Goal: Information Seeking & Learning: Learn about a topic

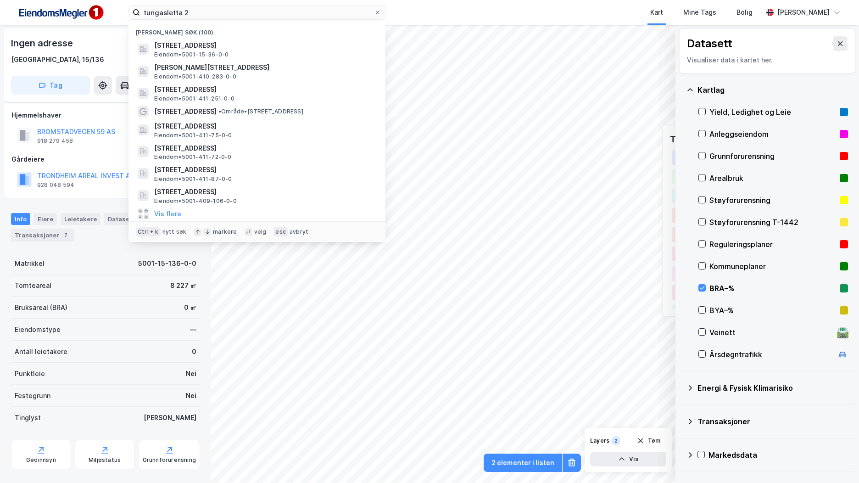
click at [241, 12] on input "tungasletta 2" at bounding box center [257, 13] width 234 height 14
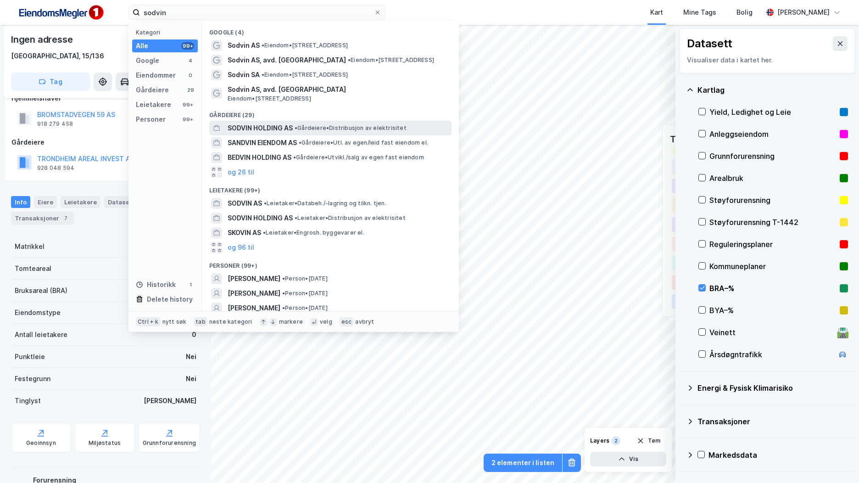
click at [325, 131] on span "• Gårdeiere • Distribusjon av elektrisitet" at bounding box center [351, 127] width 112 height 7
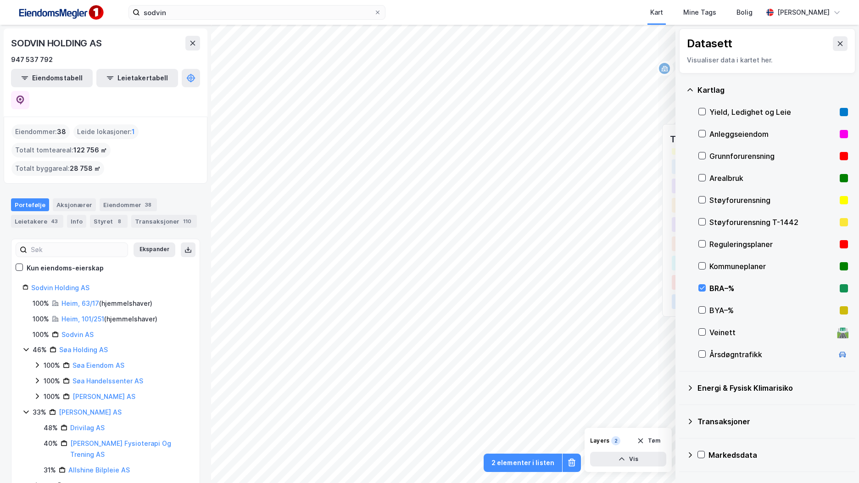
click at [837, 40] on icon at bounding box center [840, 43] width 7 height 7
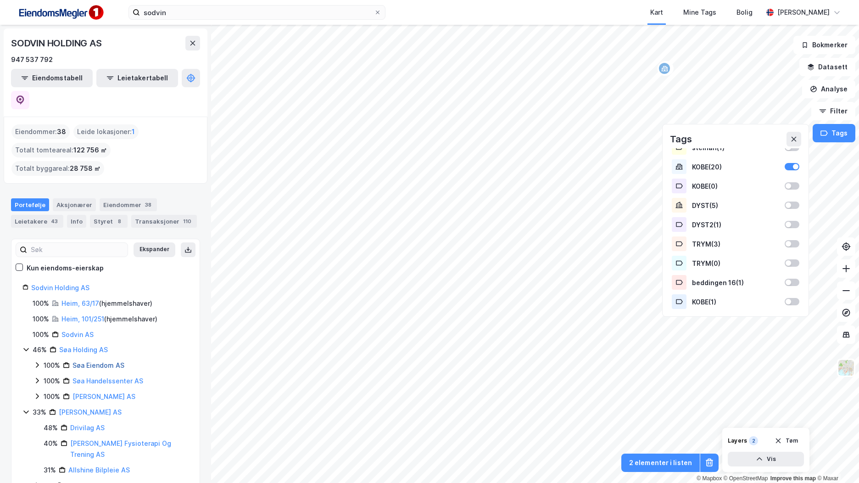
click at [116, 361] on link "Søa Eiendom AS" at bounding box center [99, 365] width 52 height 8
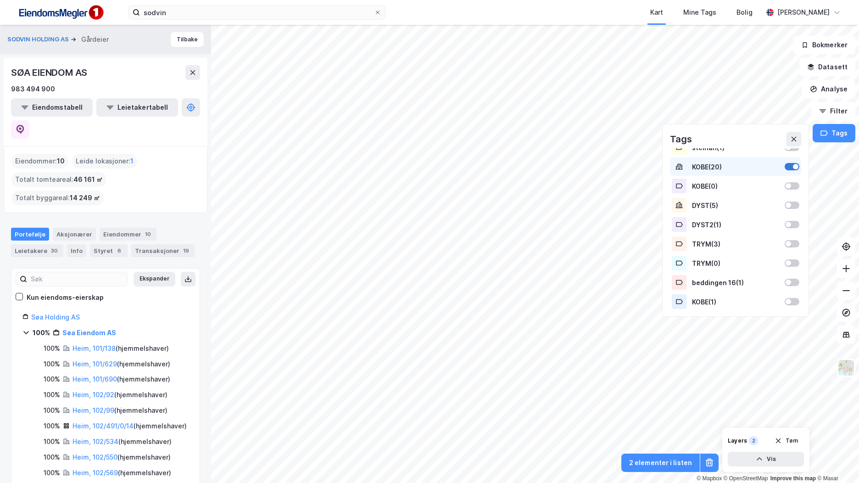
click at [787, 165] on div at bounding box center [792, 166] width 15 height 7
click at [795, 135] on icon at bounding box center [794, 138] width 7 height 7
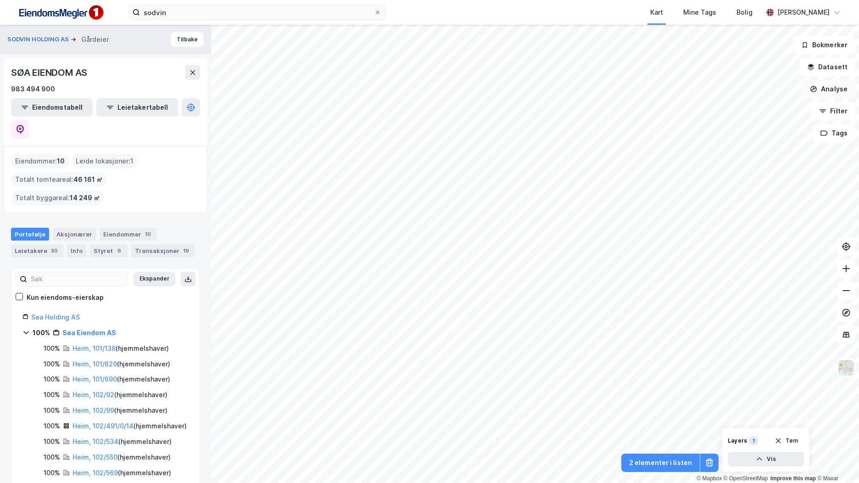
click at [835, 87] on button "Analyse" at bounding box center [828, 89] width 53 height 18
click at [839, 69] on button "Datasett" at bounding box center [828, 67] width 56 height 18
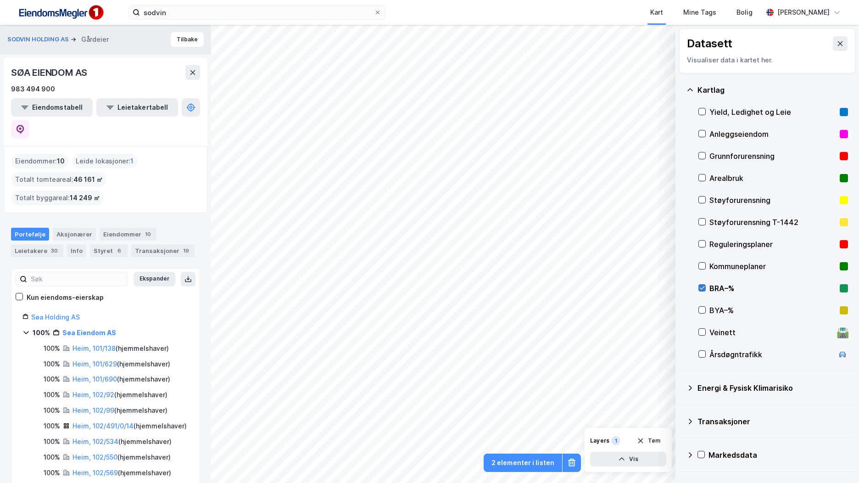
click at [703, 287] on icon at bounding box center [702, 288] width 6 height 6
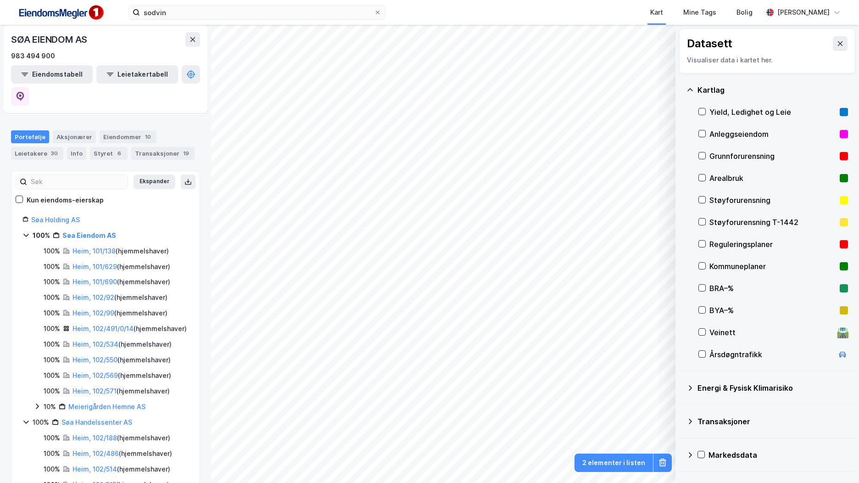
scroll to position [73, 0]
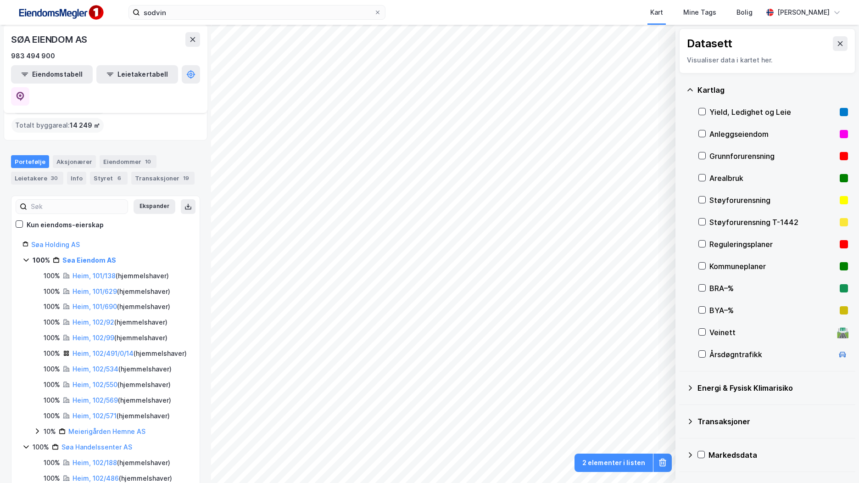
click at [82, 239] on div "Søa Holding AS" at bounding box center [109, 244] width 157 height 11
click at [72, 241] on link "Søa Holding AS" at bounding box center [55, 245] width 49 height 8
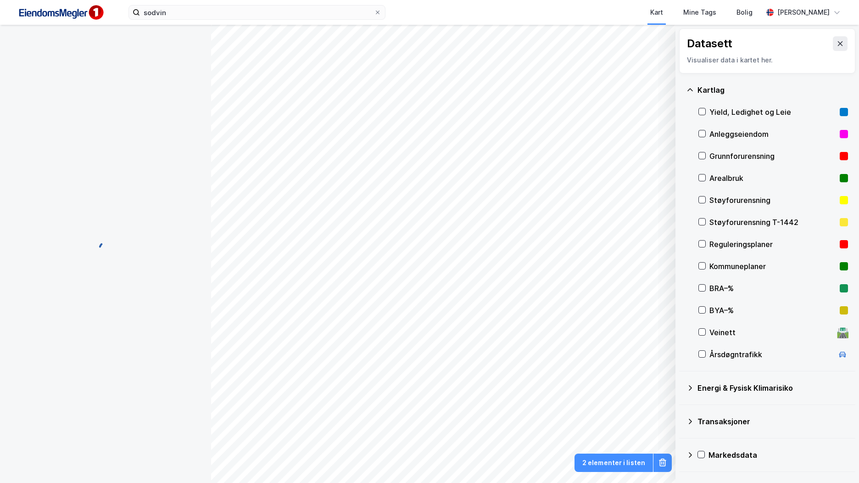
scroll to position [0, 0]
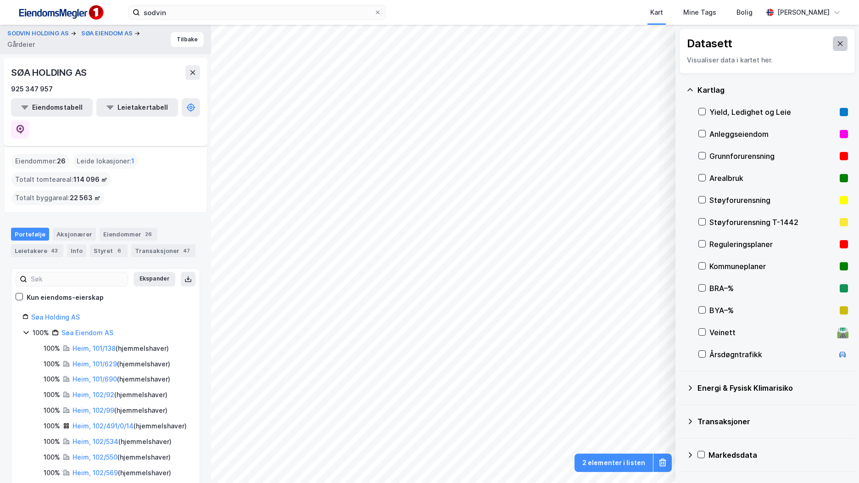
click at [838, 44] on button at bounding box center [840, 43] width 15 height 15
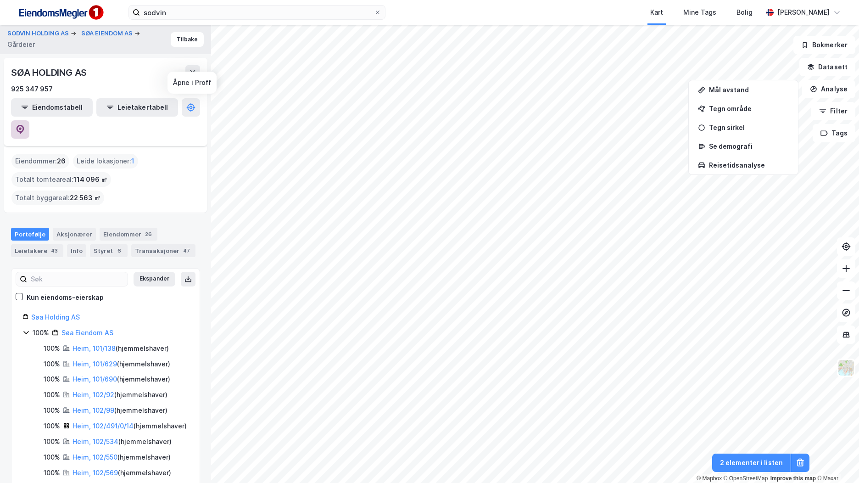
click at [29, 120] on button at bounding box center [20, 129] width 18 height 18
click at [108, 329] on link "Søa Eiendom AS" at bounding box center [88, 333] width 52 height 8
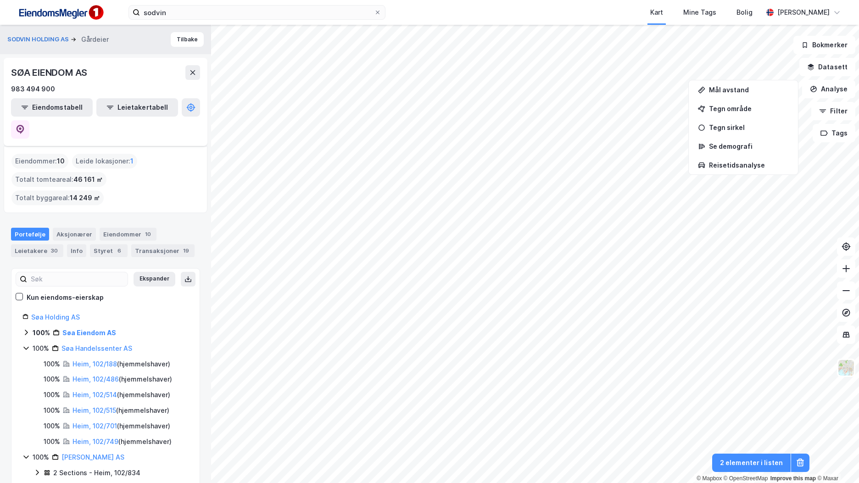
click at [26, 330] on icon at bounding box center [26, 333] width 3 height 6
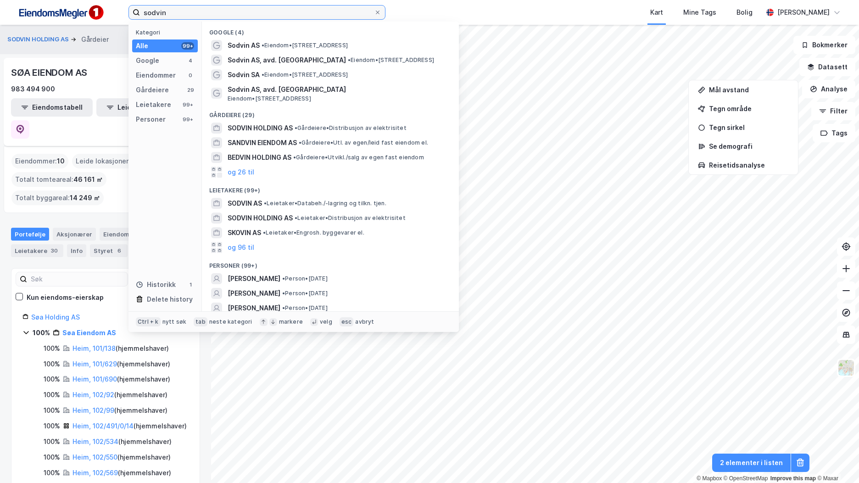
drag, startPoint x: 163, startPoint y: 10, endPoint x: 124, endPoint y: 2, distance: 39.7
click at [124, 3] on div "sodvin Kategori Alle 99+ Google 4 Eiendommer 0 Gårdeiere 29 Leietakere 99+ Pers…" at bounding box center [429, 12] width 859 height 25
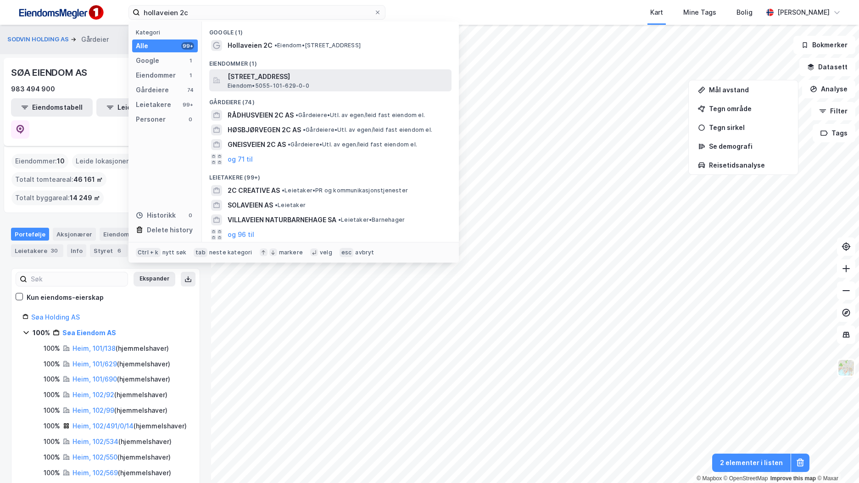
click at [324, 72] on span "[STREET_ADDRESS]" at bounding box center [338, 76] width 220 height 11
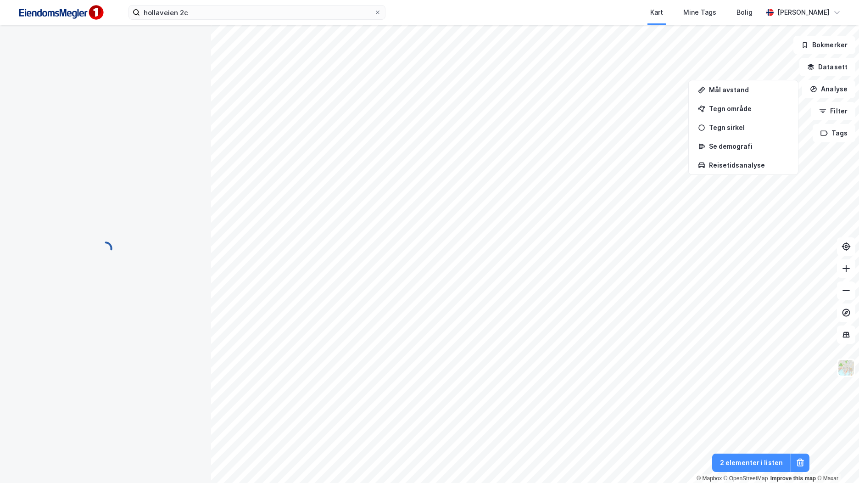
scroll to position [17, 0]
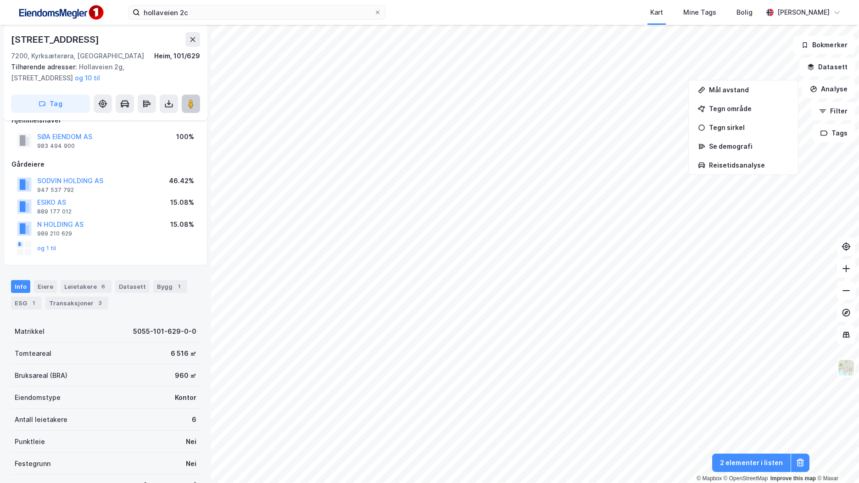
click at [192, 99] on icon at bounding box center [190, 103] width 9 height 9
click at [202, 10] on input "hollaveien 2c" at bounding box center [257, 13] width 234 height 14
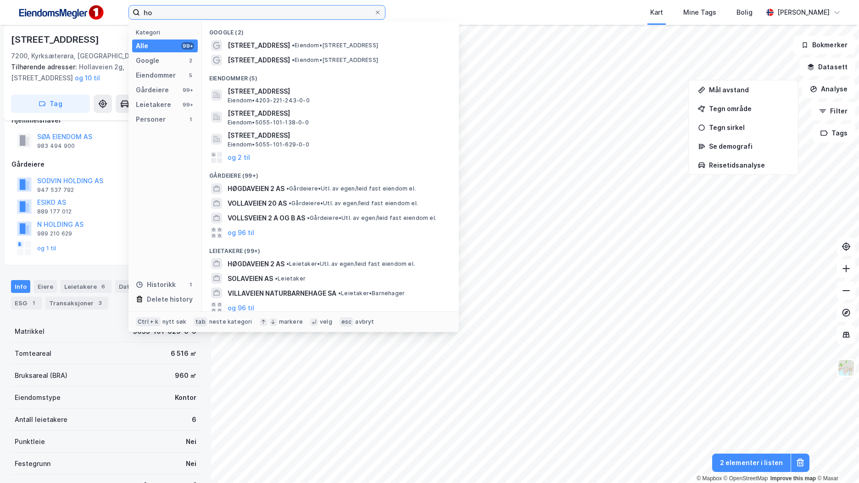
type input "h"
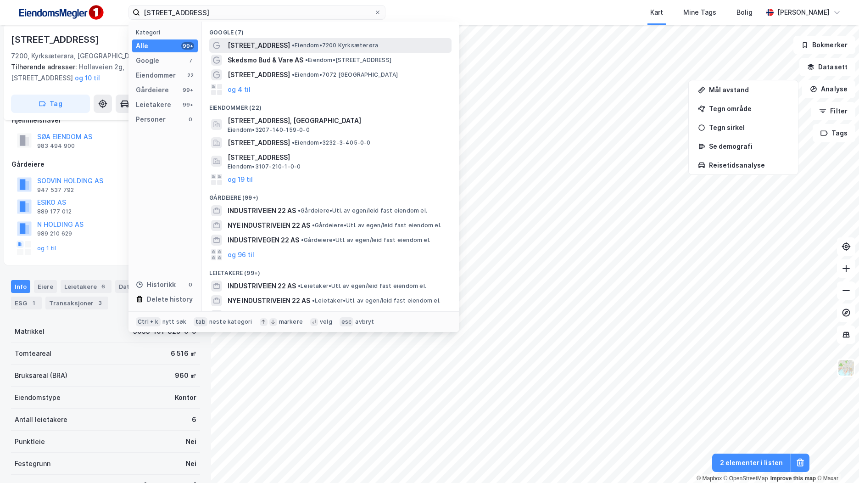
click at [265, 43] on span "[STREET_ADDRESS]" at bounding box center [259, 45] width 62 height 11
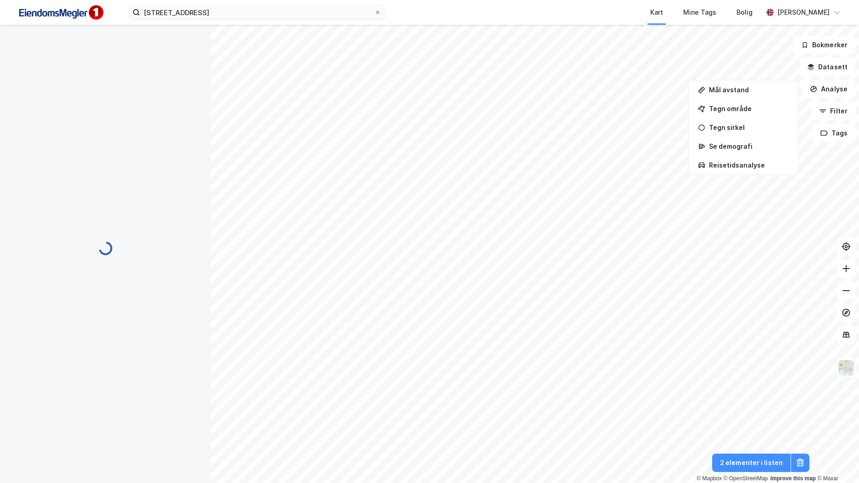
scroll to position [17, 0]
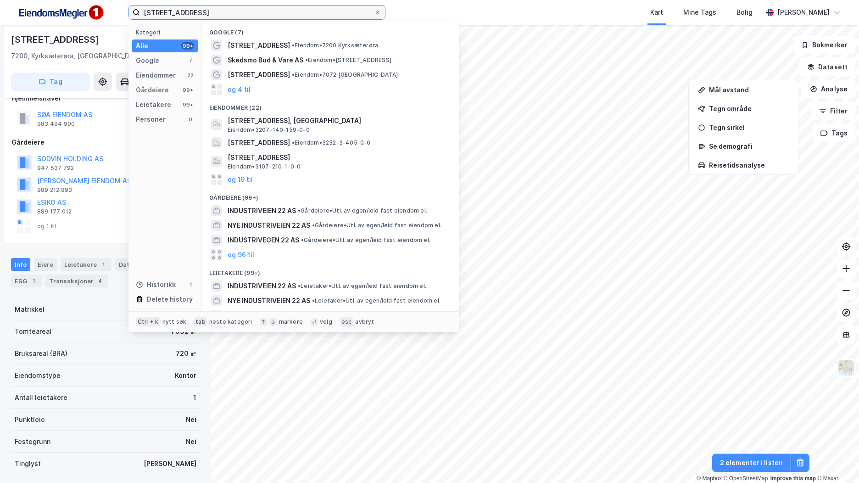
click at [205, 11] on input "[STREET_ADDRESS]" at bounding box center [257, 13] width 234 height 14
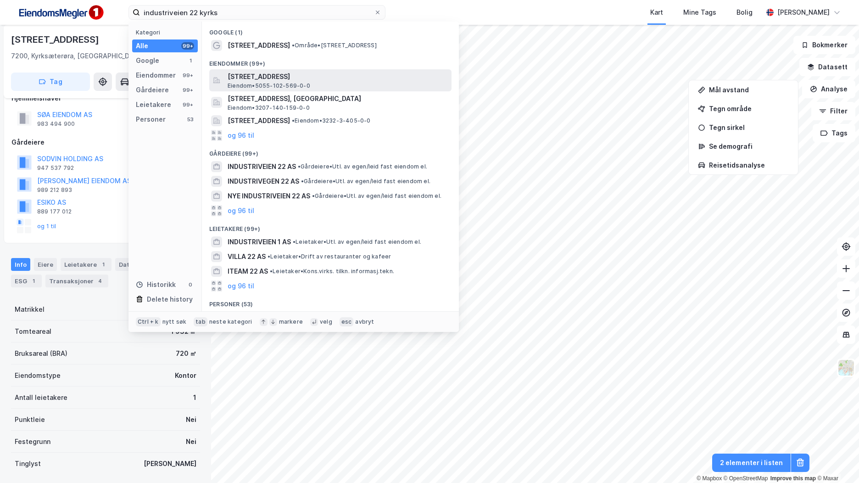
click at [304, 78] on span "[STREET_ADDRESS]" at bounding box center [338, 76] width 220 height 11
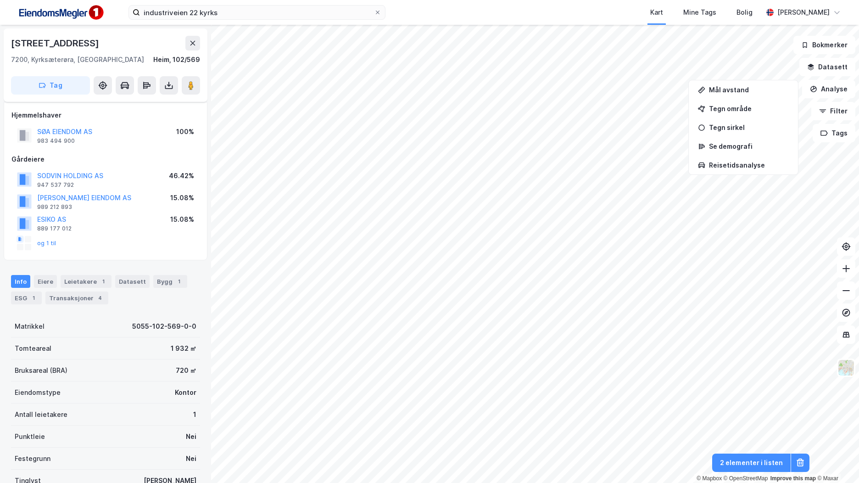
scroll to position [17, 0]
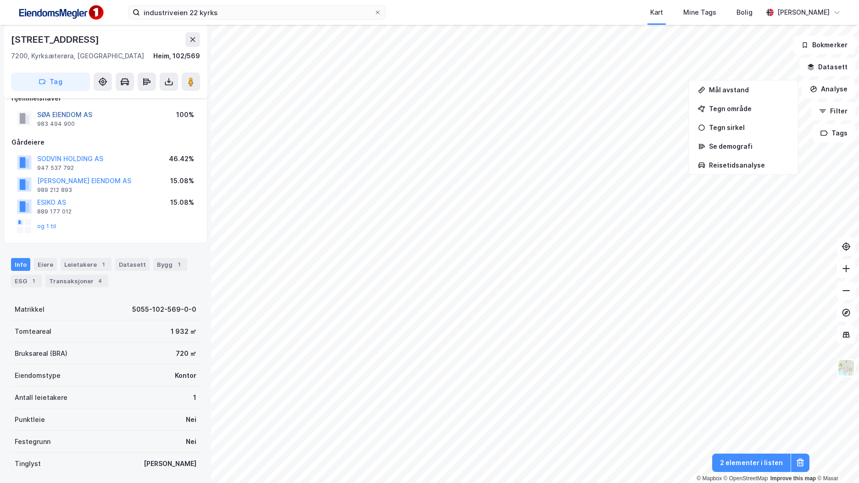
click at [0, 0] on button "SØA EIENDOM AS" at bounding box center [0, 0] width 0 height 0
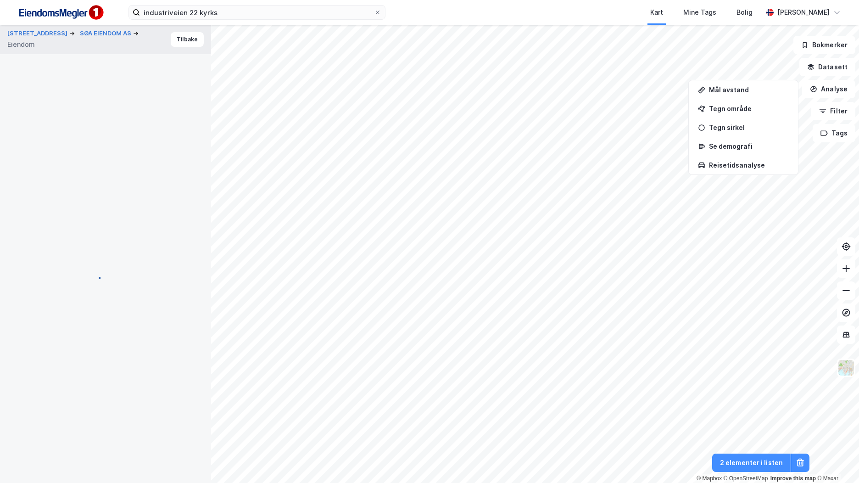
scroll to position [17, 0]
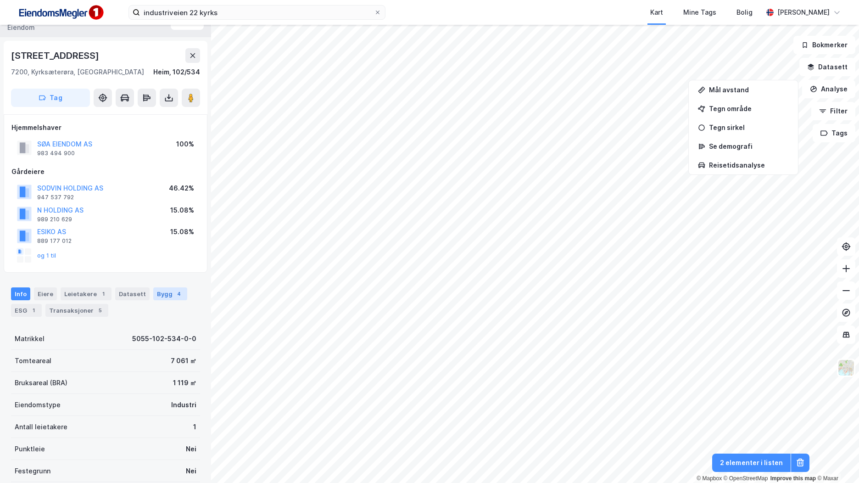
click at [166, 293] on div "Bygg 4" at bounding box center [170, 293] width 34 height 13
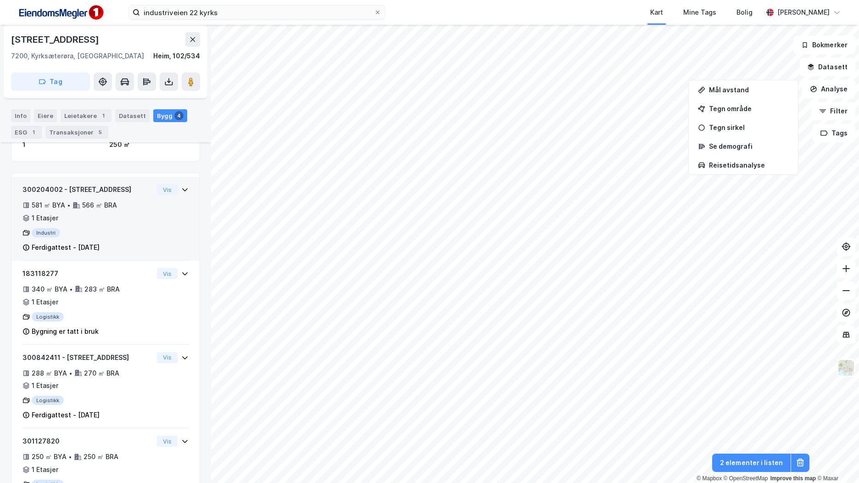
scroll to position [243, 0]
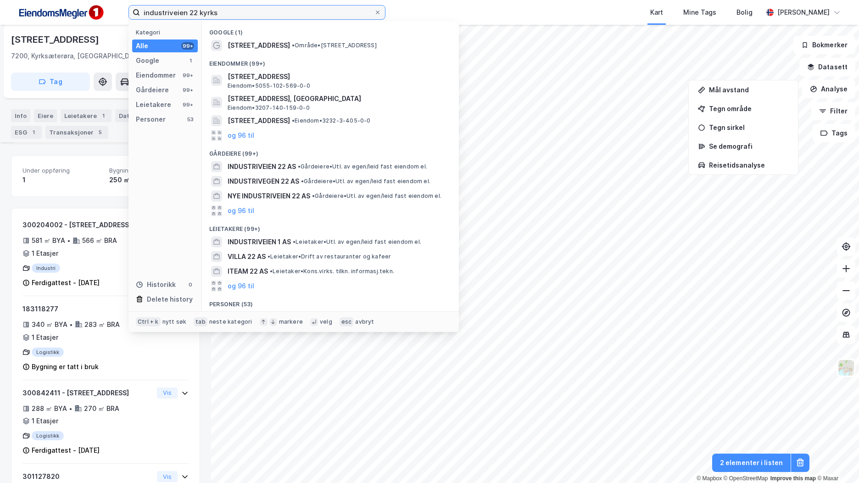
drag, startPoint x: 219, startPoint y: 10, endPoint x: 121, endPoint y: 8, distance: 98.3
click at [121, 8] on div "industriveien 22 kyrks Kategori Alle 99+ Google 1 Eiendommer 99+ Gårdeiere 99+ …" at bounding box center [429, 12] width 859 height 25
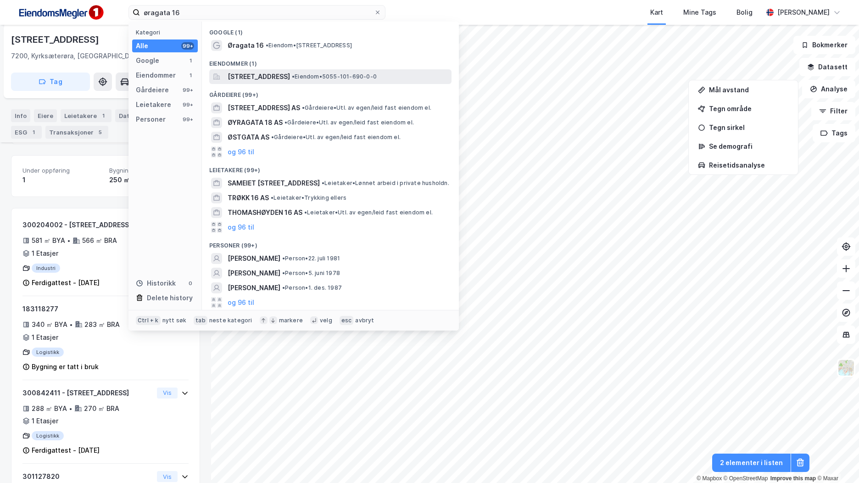
click at [362, 81] on div "[STREET_ADDRESS] • Eiendom • 5055-101-690-0-0" at bounding box center [339, 76] width 222 height 11
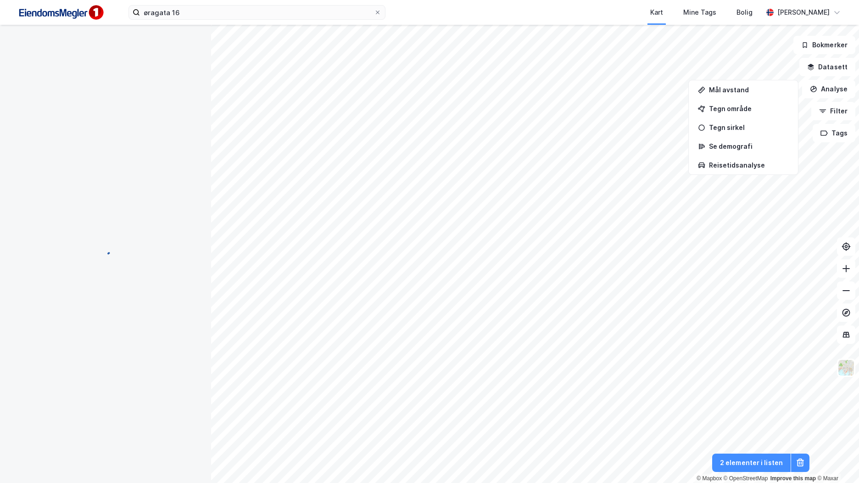
scroll to position [3, 0]
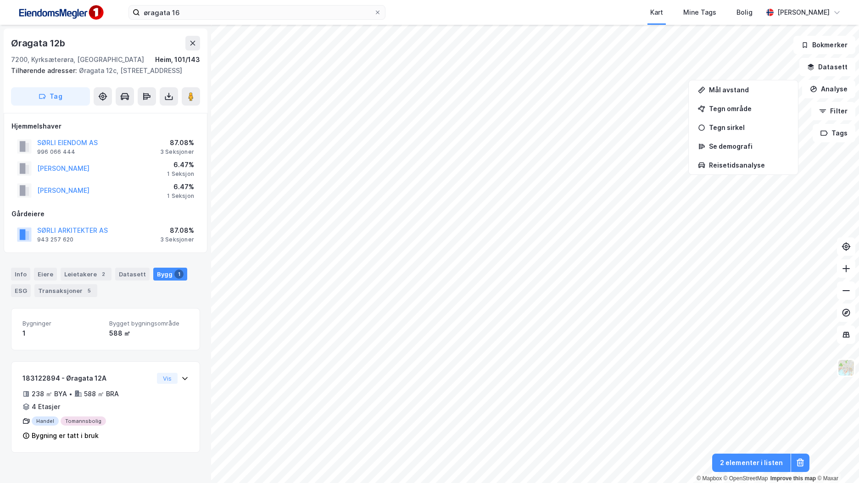
click at [186, 3] on div "øragata 16 Kart Mine Tags Bolig [PERSON_NAME]" at bounding box center [429, 12] width 859 height 25
click at [188, 12] on input "øragata 16" at bounding box center [257, 13] width 234 height 14
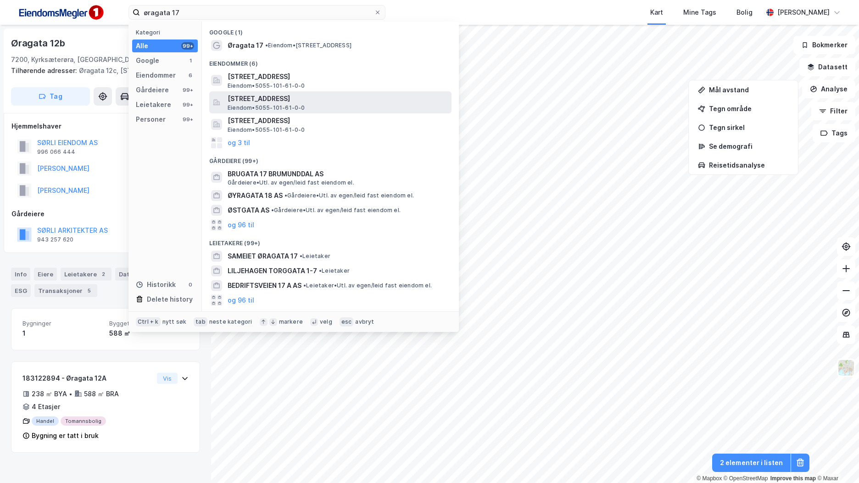
click at [291, 99] on span "[STREET_ADDRESS]" at bounding box center [338, 98] width 220 height 11
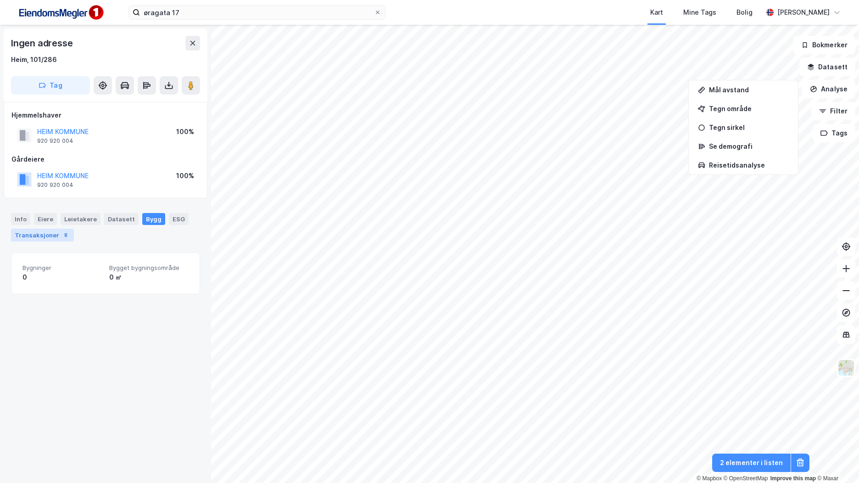
click at [56, 236] on div "Transaksjoner 8" at bounding box center [42, 235] width 63 height 13
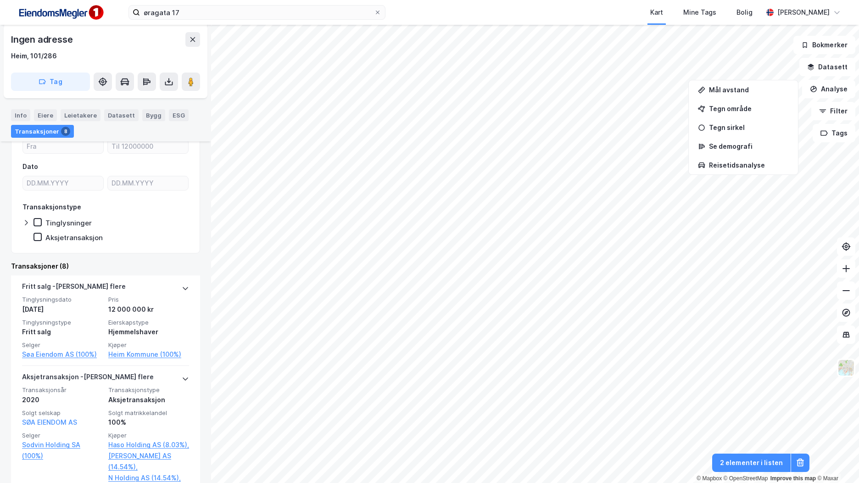
scroll to position [184, 0]
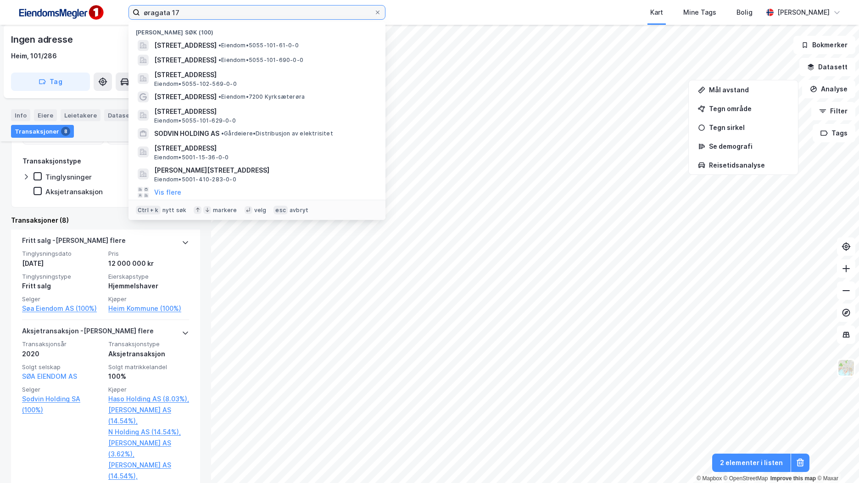
drag, startPoint x: 190, startPoint y: 10, endPoint x: 133, endPoint y: 8, distance: 57.0
click at [133, 8] on label "øragata 17" at bounding box center [257, 12] width 257 height 15
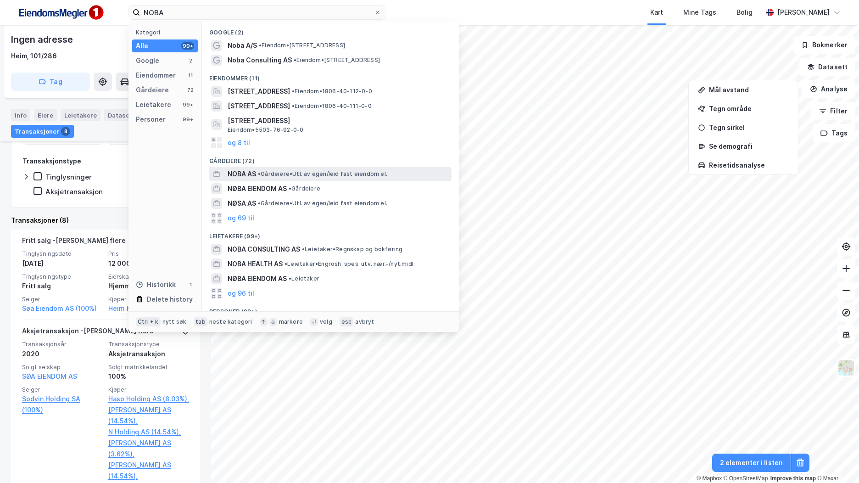
click at [325, 178] on div "NOBA AS • Gårdeiere • Utl. av egen/leid fast eiendom el." at bounding box center [339, 173] width 222 height 11
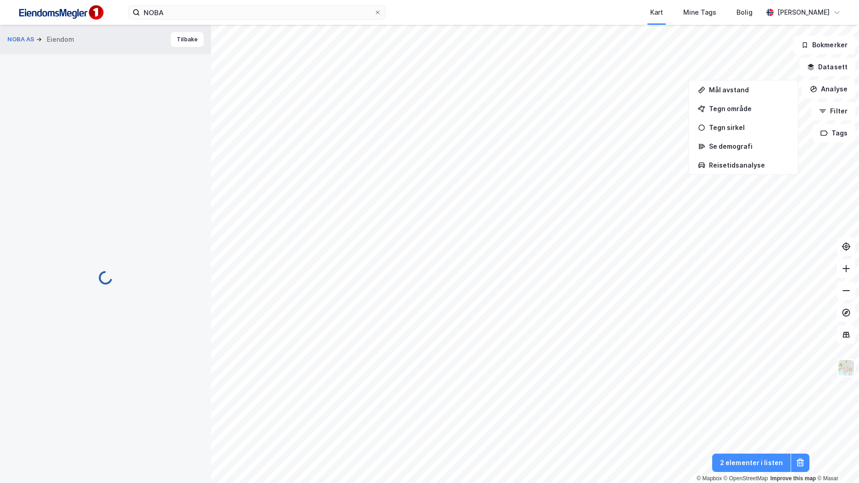
scroll to position [30, 0]
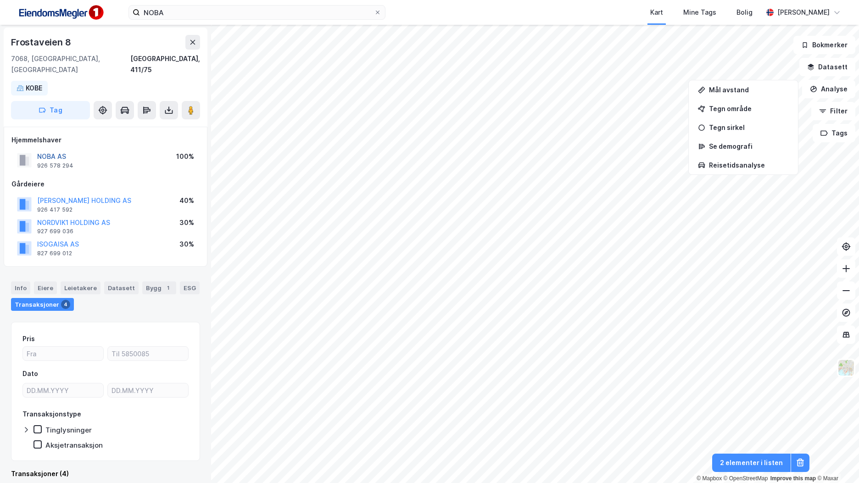
click at [0, 0] on button "NOBA AS" at bounding box center [0, 0] width 0 height 0
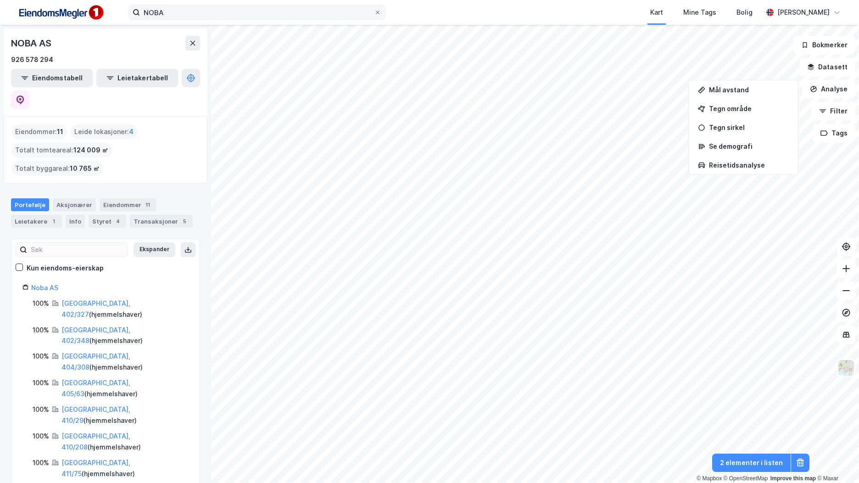
drag, startPoint x: 295, startPoint y: 20, endPoint x: 207, endPoint y: 16, distance: 88.7
click at [207, 17] on div "NOBA Kart Mine Tags Bolig [PERSON_NAME]" at bounding box center [429, 12] width 859 height 25
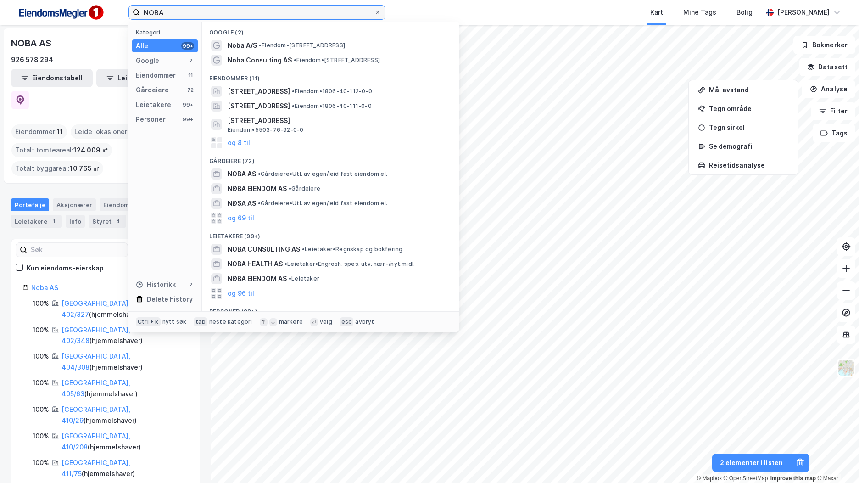
drag, startPoint x: 203, startPoint y: 14, endPoint x: 95, endPoint y: 20, distance: 108.0
click at [95, 20] on div "NOBA Kategori Alle 99+ Google 2 Eiendommer 11 Gårdeiere 72 Leietakere 99+ Perso…" at bounding box center [429, 12] width 859 height 25
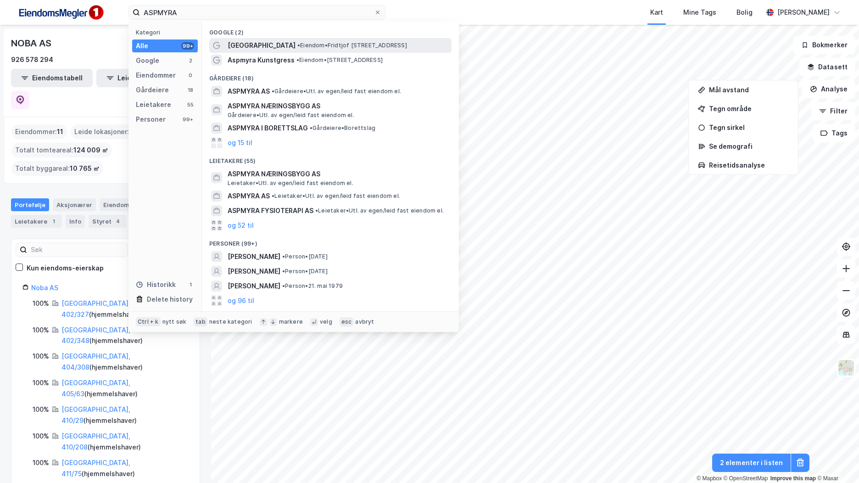
click at [297, 46] on span "•" at bounding box center [298, 45] width 3 height 7
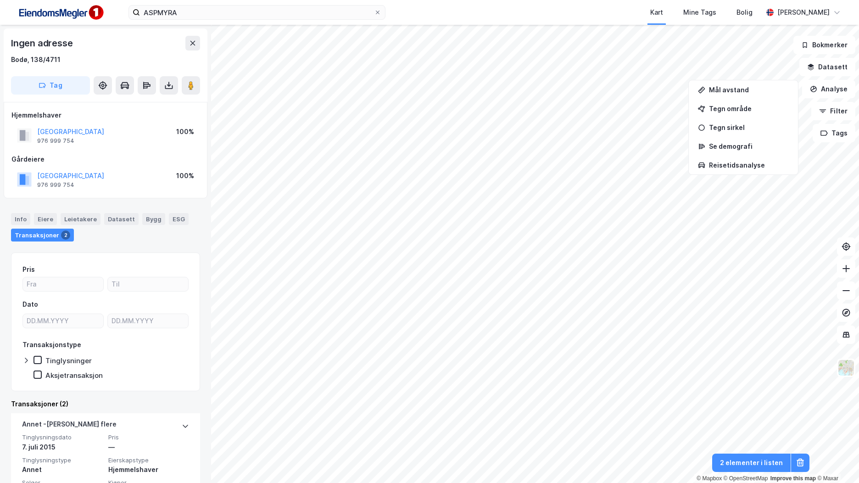
scroll to position [133, 0]
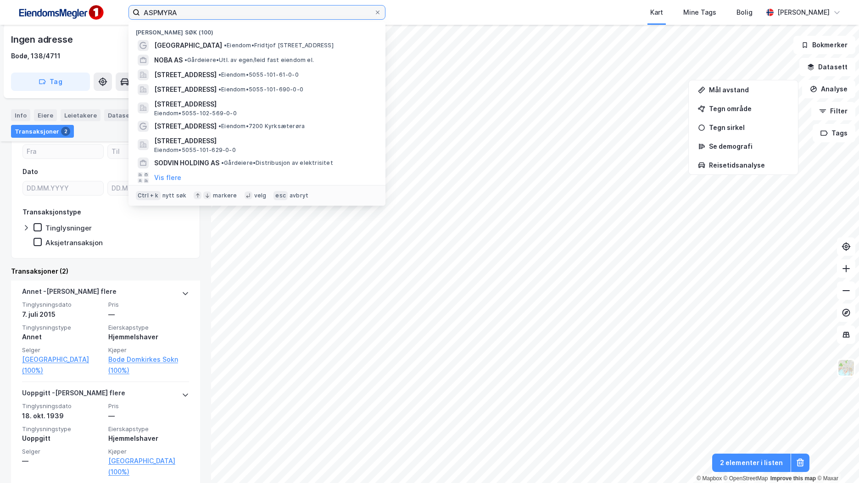
drag, startPoint x: 177, startPoint y: 13, endPoint x: 130, endPoint y: 12, distance: 46.4
click at [130, 12] on label "ASPMYRA" at bounding box center [257, 12] width 257 height 15
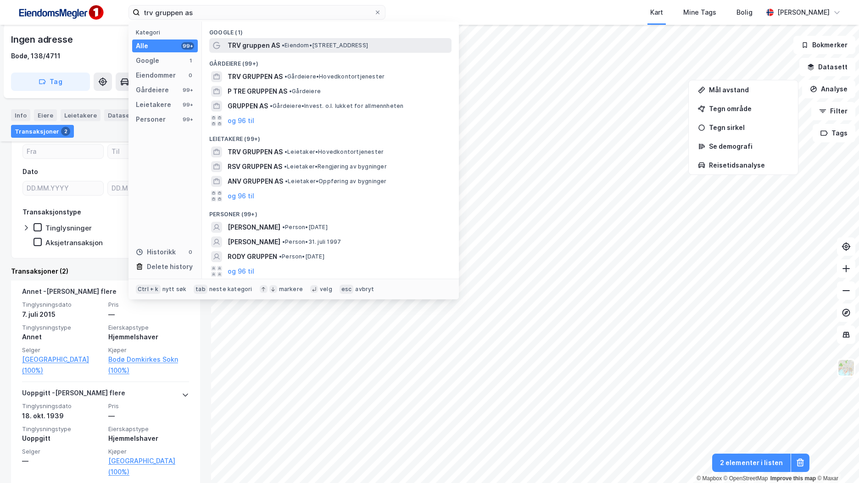
click at [342, 48] on span "• Eiendom • [STREET_ADDRESS]" at bounding box center [325, 45] width 86 height 7
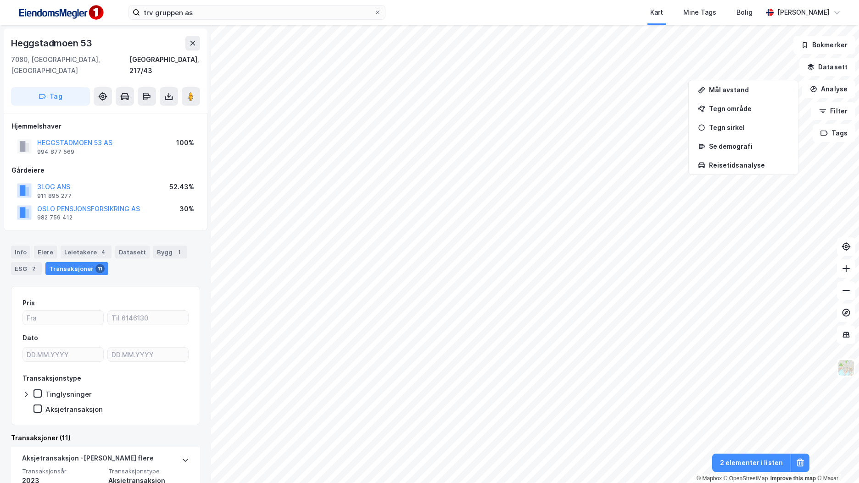
click at [73, 10] on img at bounding box center [61, 12] width 92 height 21
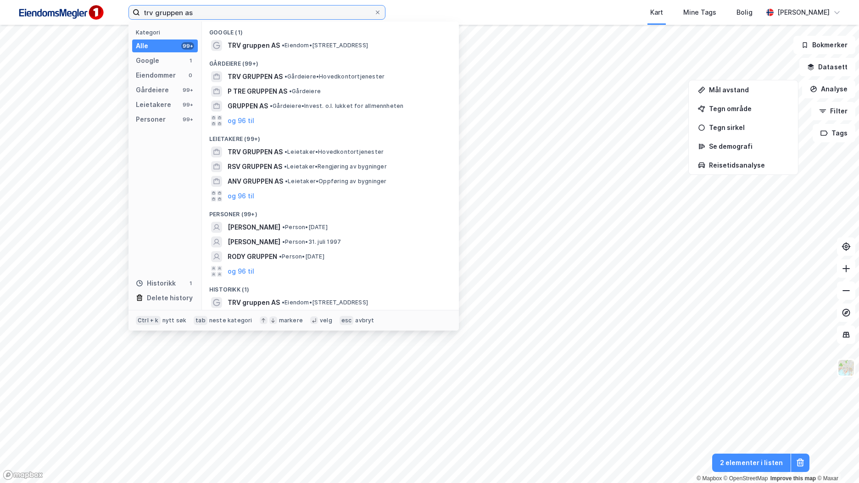
drag, startPoint x: 205, startPoint y: 17, endPoint x: 134, endPoint y: 9, distance: 71.6
click at [134, 9] on label "trv gruppen as" at bounding box center [257, 12] width 257 height 15
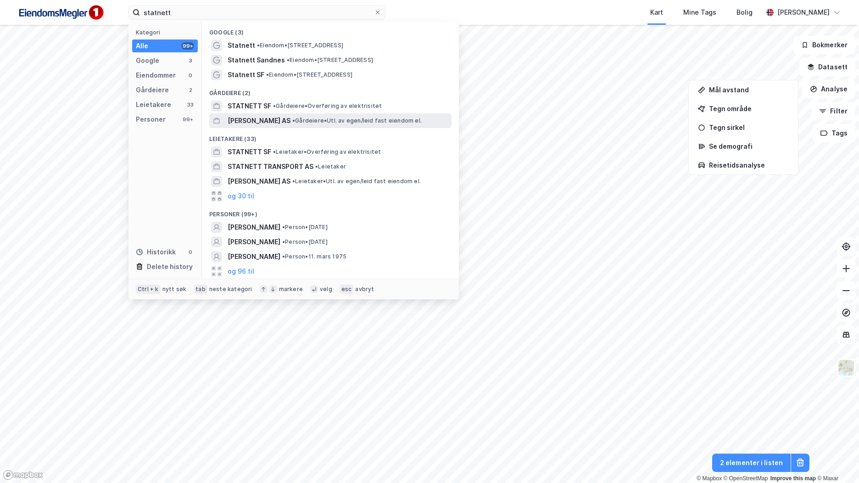
click at [302, 117] on div "[PERSON_NAME] AS • Gårdeiere • Utl. av egen/leid fast eiendom el." at bounding box center [339, 120] width 222 height 11
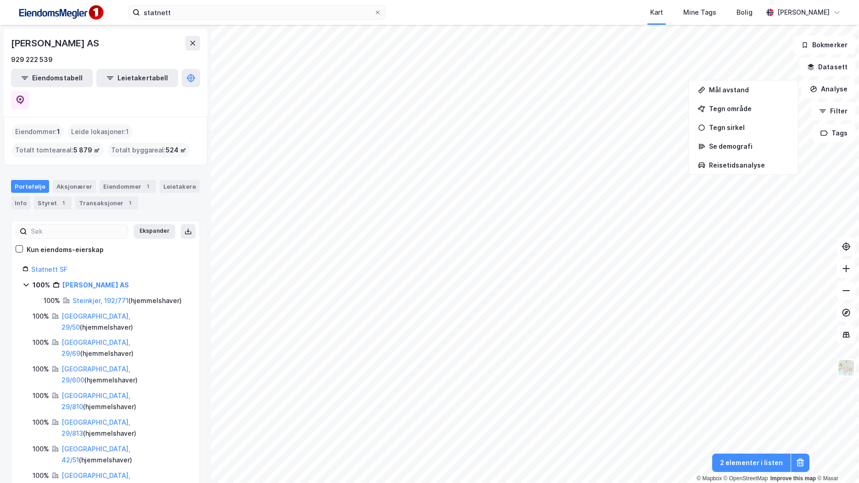
drag, startPoint x: 114, startPoint y: 43, endPoint x: -1, endPoint y: 44, distance: 114.8
click at [0, 44] on html "statnett Kart Mine Tags Bolig [PERSON_NAME] © Mapbox © OpenStreetMap Improve th…" at bounding box center [429, 241] width 859 height 483
copy div "© Mapbox © OpenStreetMap Improve this map © [PERSON_NAME] SANNAN AS"
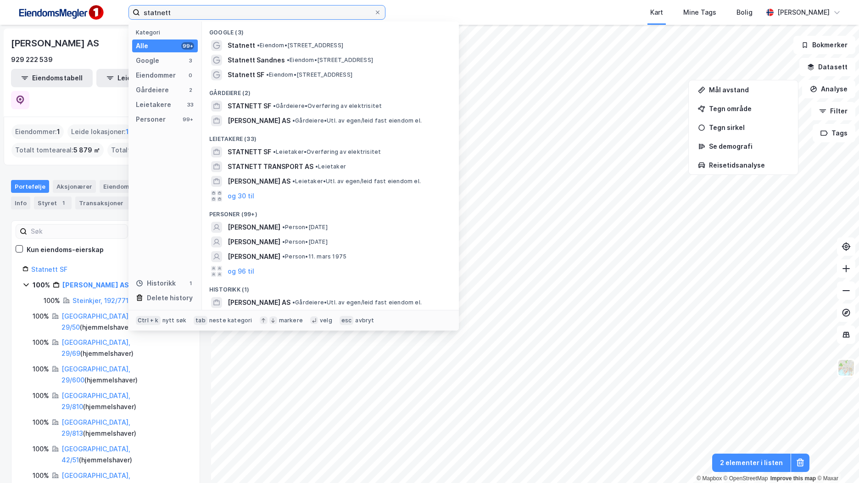
drag, startPoint x: 177, startPoint y: 15, endPoint x: 119, endPoint y: 6, distance: 58.0
click at [120, 6] on div "statnett Kategori Alle 99+ Google 3 Eiendommer 0 Gårdeiere 2 Leietakere 33 Pers…" at bounding box center [429, 12] width 859 height 25
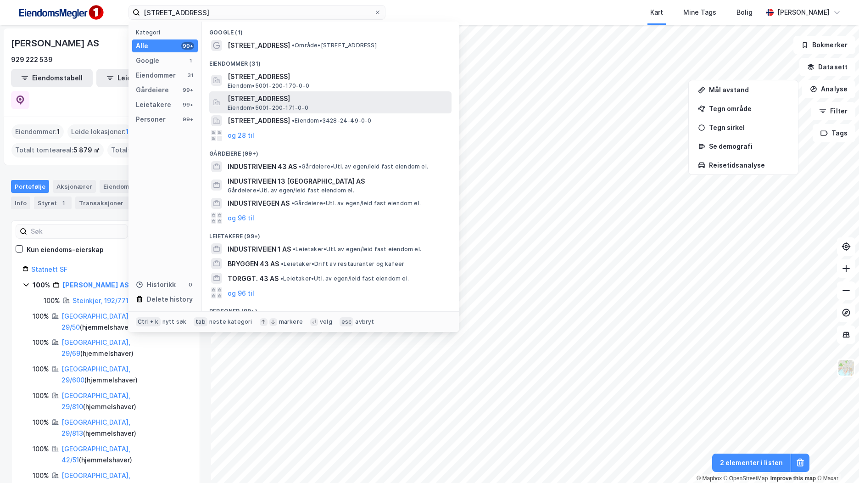
click at [360, 93] on span "[STREET_ADDRESS]" at bounding box center [338, 98] width 220 height 11
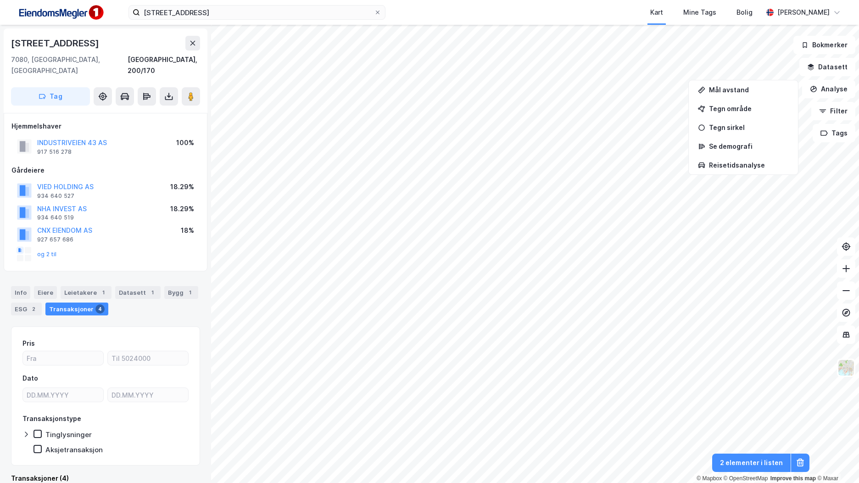
scroll to position [5, 0]
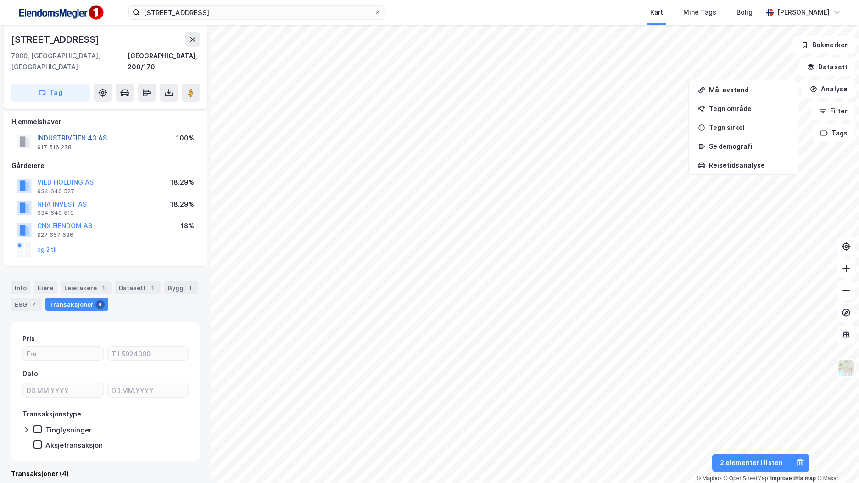
click at [0, 0] on button "INDUSTRIVEIEN 43 AS" at bounding box center [0, 0] width 0 height 0
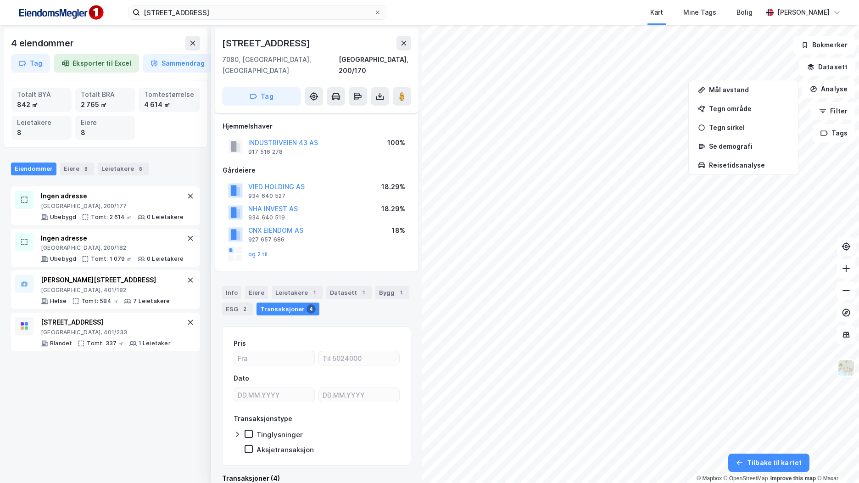
scroll to position [5, 0]
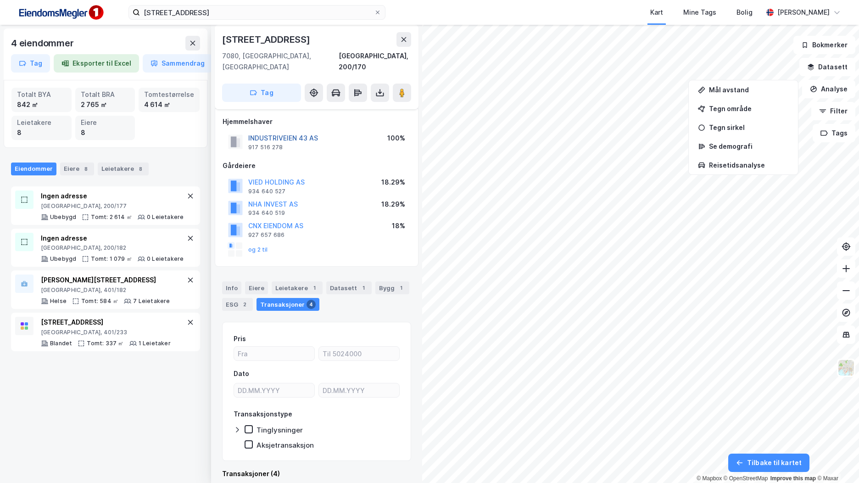
click at [0, 0] on button "INDUSTRIVEIEN 43 AS" at bounding box center [0, 0] width 0 height 0
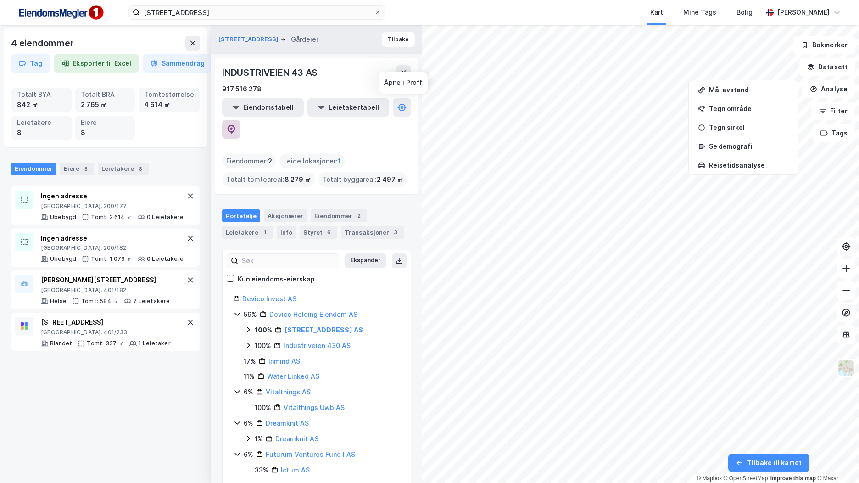
click at [236, 125] on icon at bounding box center [231, 129] width 9 height 9
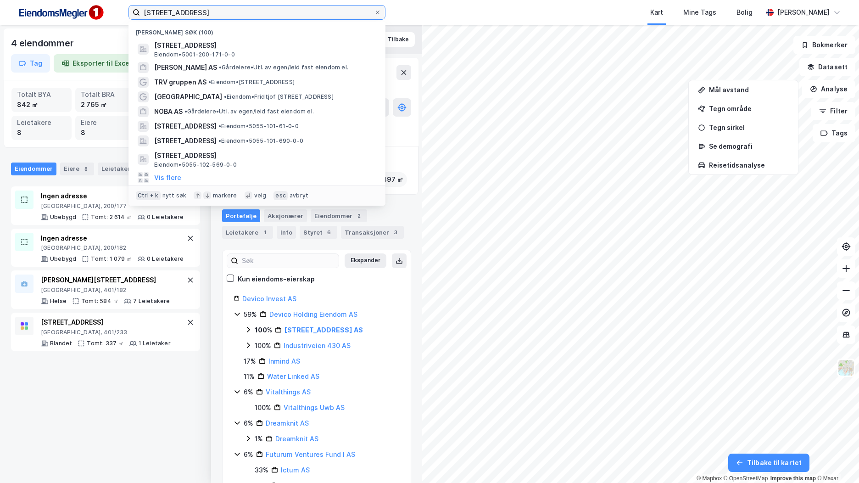
drag, startPoint x: 261, startPoint y: 15, endPoint x: 120, endPoint y: 10, distance: 141.0
click at [120, 10] on div "[STREET_ADDRESS] trondheim Nylige søk (100) [STREET_ADDRESS] Eiendom • 5001-200…" at bounding box center [429, 12] width 859 height 25
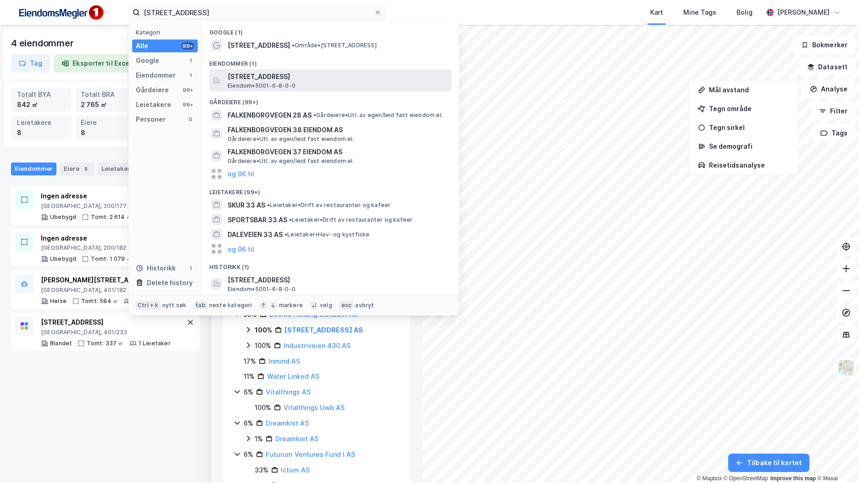
click at [295, 78] on span "[STREET_ADDRESS]" at bounding box center [338, 76] width 220 height 11
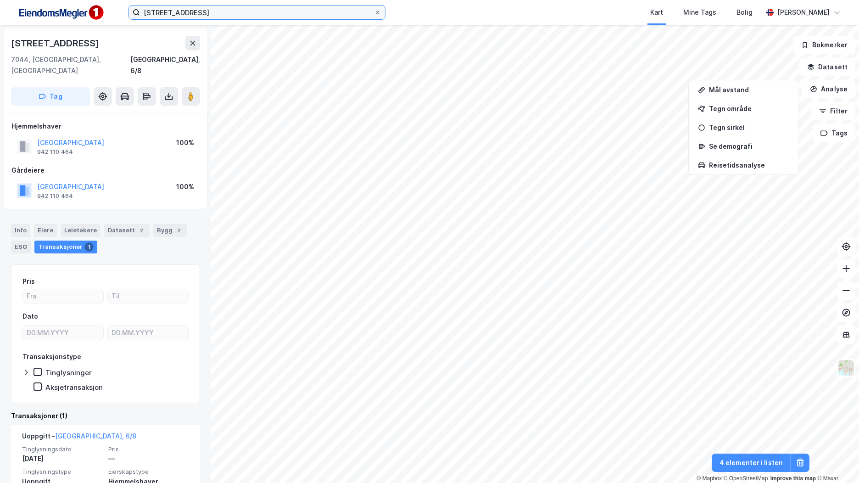
click at [165, 12] on input "[STREET_ADDRESS]" at bounding box center [257, 13] width 234 height 14
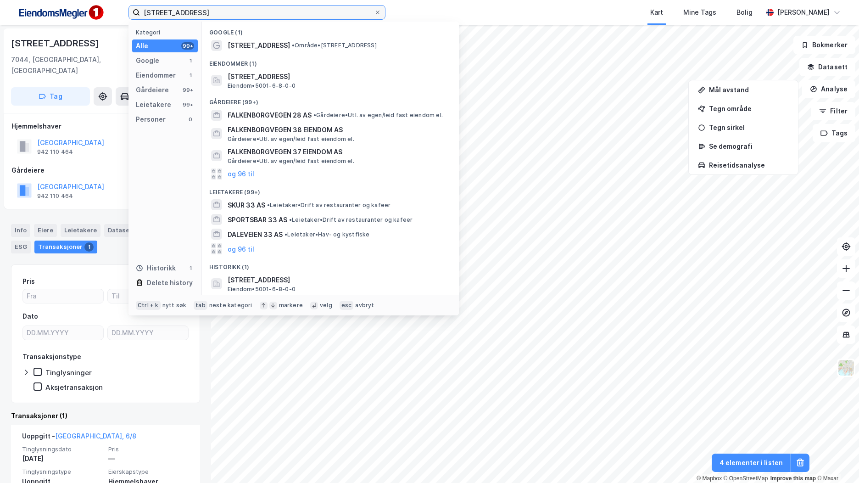
click at [163, 13] on input "[STREET_ADDRESS]" at bounding box center [257, 13] width 234 height 14
drag, startPoint x: 208, startPoint y: 9, endPoint x: 201, endPoint y: 8, distance: 7.4
click at [201, 8] on input "[STREET_ADDRESS]" at bounding box center [257, 13] width 234 height 14
click at [221, 11] on input "[STREET_ADDRESS]" at bounding box center [257, 13] width 234 height 14
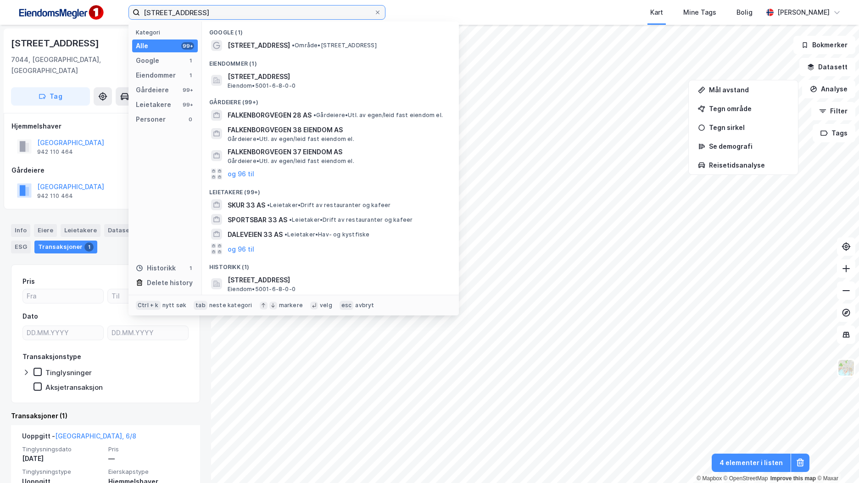
click at [230, 11] on input "[STREET_ADDRESS]" at bounding box center [257, 13] width 234 height 14
drag, startPoint x: 237, startPoint y: 11, endPoint x: 121, endPoint y: 4, distance: 115.9
click at [121, 4] on div "falkenborgvegen 33 Kategori Alle 99+ Google 1 Eiendommer 1 Gårdeiere 99+ Leieta…" at bounding box center [429, 12] width 859 height 25
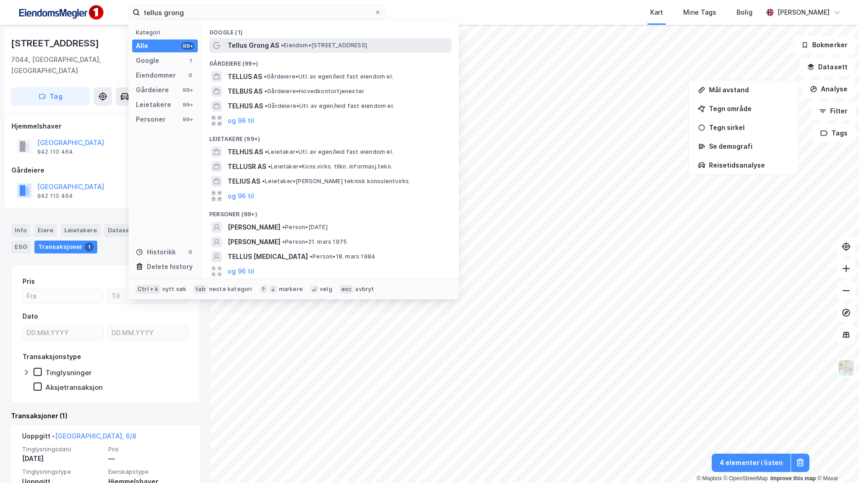
click at [301, 44] on span "• Eiendom • [STREET_ADDRESS]" at bounding box center [324, 45] width 86 height 7
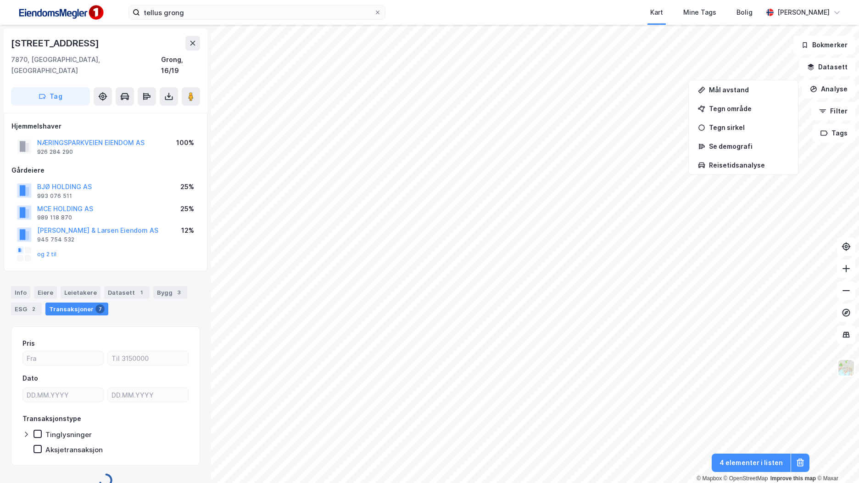
scroll to position [5, 0]
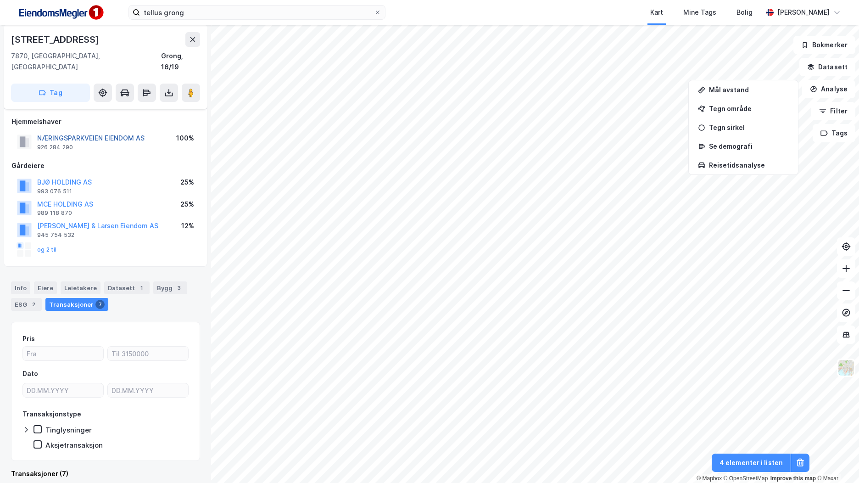
click at [0, 0] on button "NÆRINGSPARKVEIEN EIENDOM AS" at bounding box center [0, 0] width 0 height 0
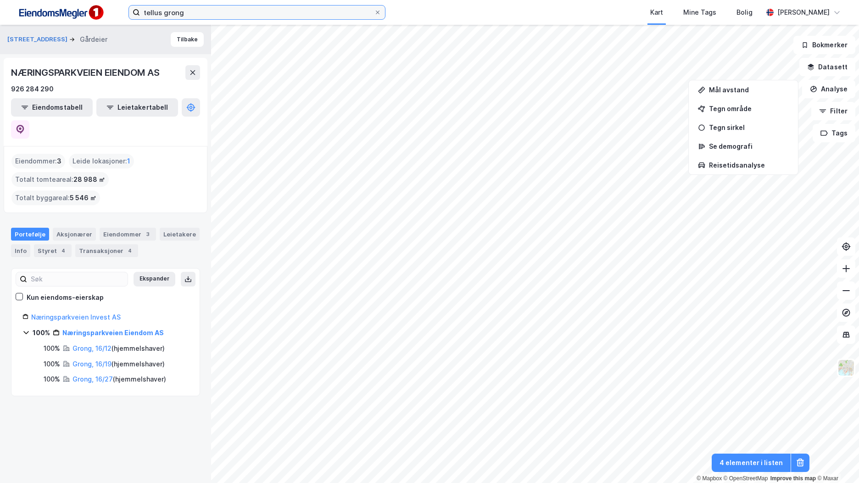
click at [179, 16] on input "tellus grong" at bounding box center [257, 13] width 234 height 14
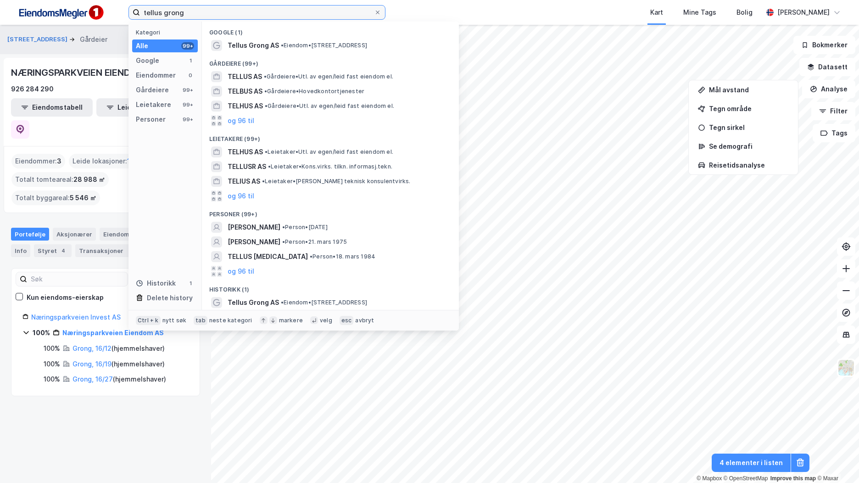
click at [179, 16] on input "tellus grong" at bounding box center [257, 13] width 234 height 14
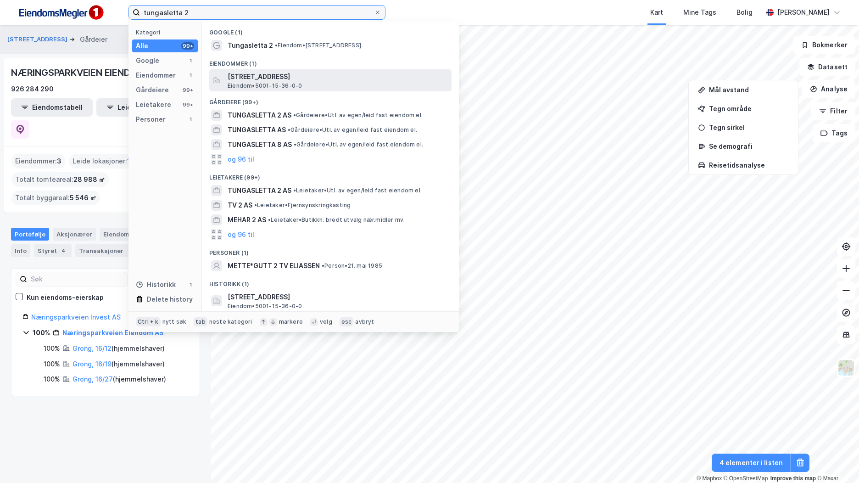
type input "tungasletta 2"
click at [286, 74] on span "[STREET_ADDRESS]" at bounding box center [338, 76] width 220 height 11
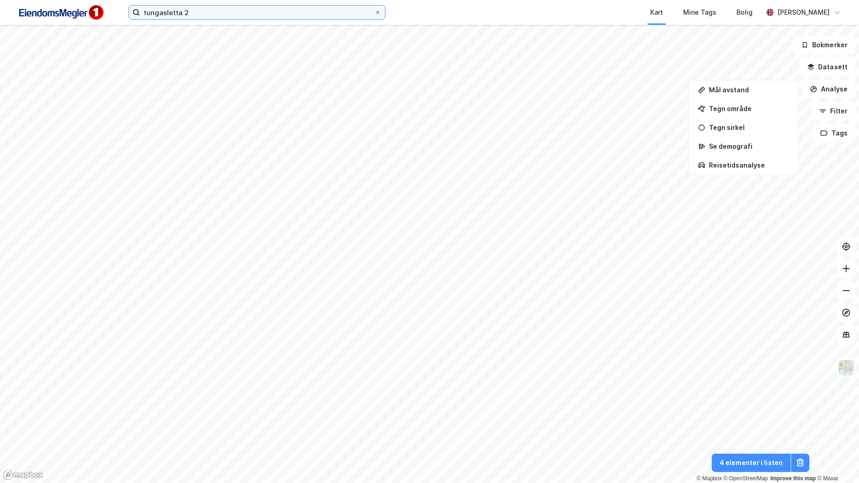
click at [262, 16] on input "tungasletta 2" at bounding box center [257, 13] width 234 height 14
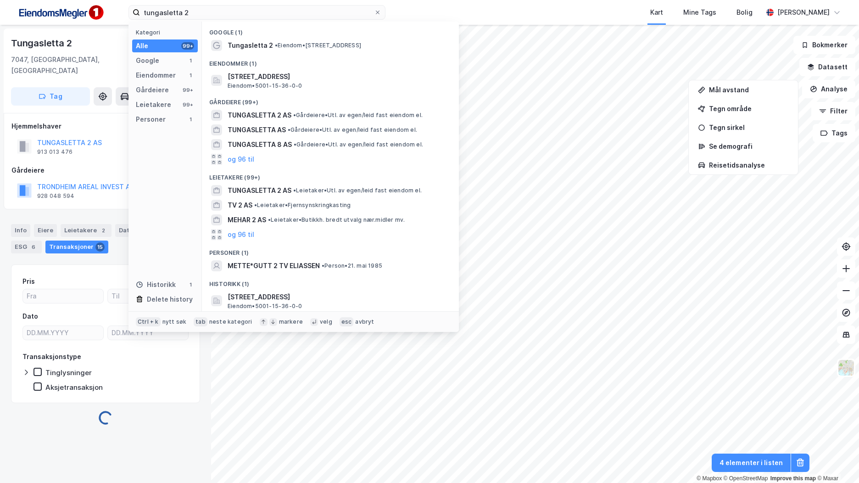
click at [203, 409] on div "[STREET_ADDRESS], 15/36 Tag Hjemmelshaver TUNGASLETTA 2 AS 913 013 476 100% Går…" at bounding box center [105, 254] width 211 height 458
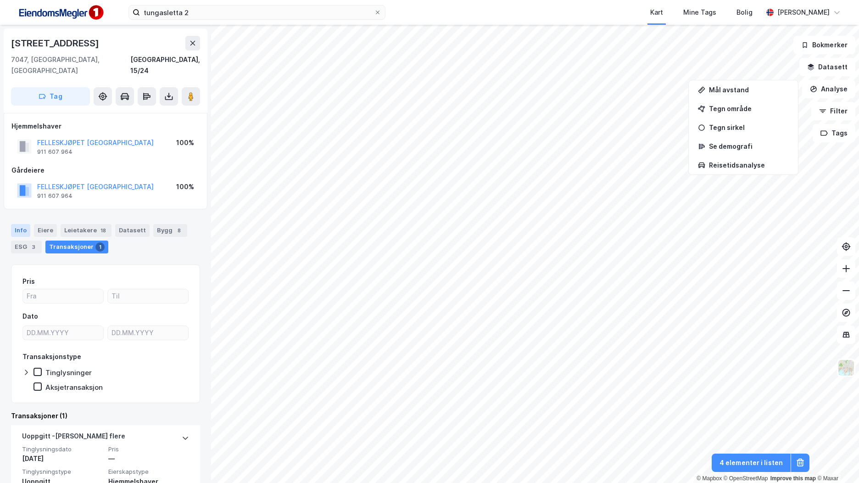
click at [17, 224] on div "Info" at bounding box center [20, 230] width 19 height 13
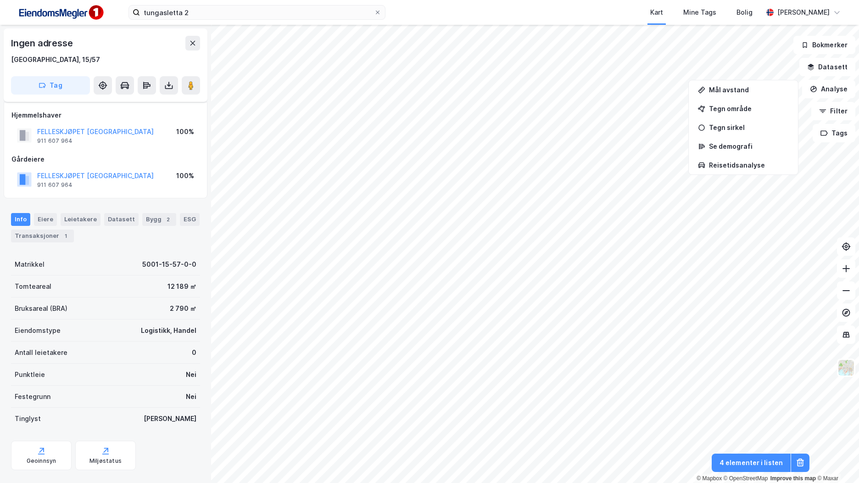
scroll to position [5, 0]
